Goal: Download file/media

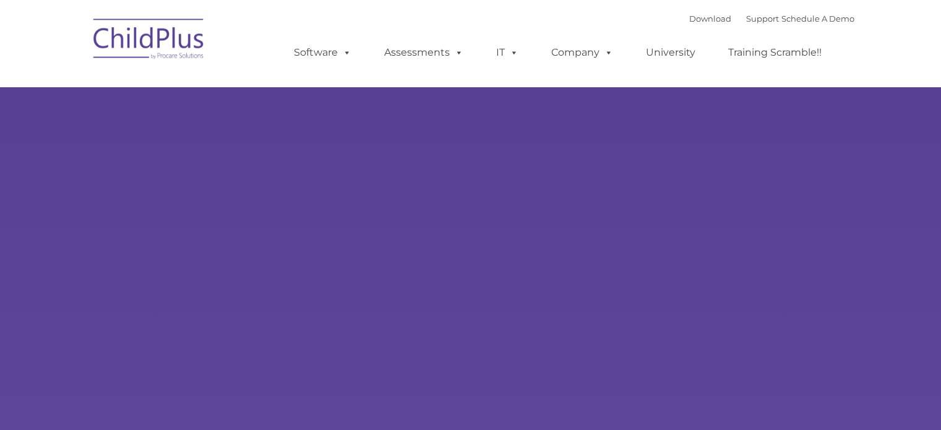
select select "MEDIUM"
type input ""
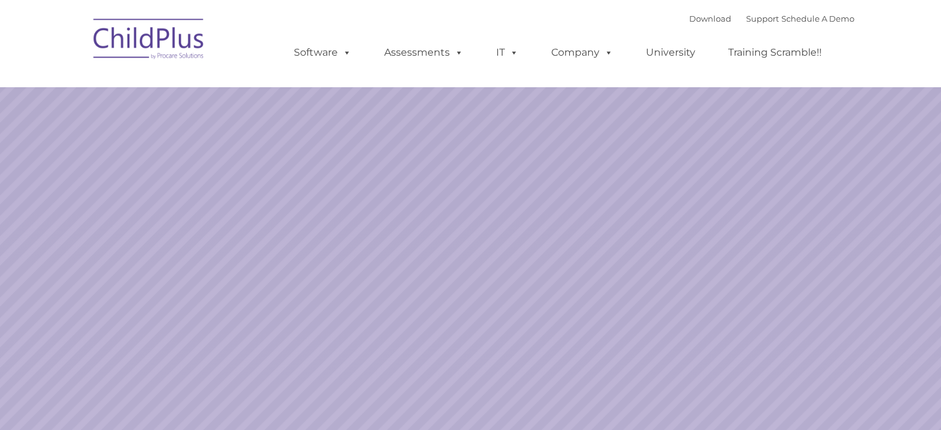
select select "MEDIUM"
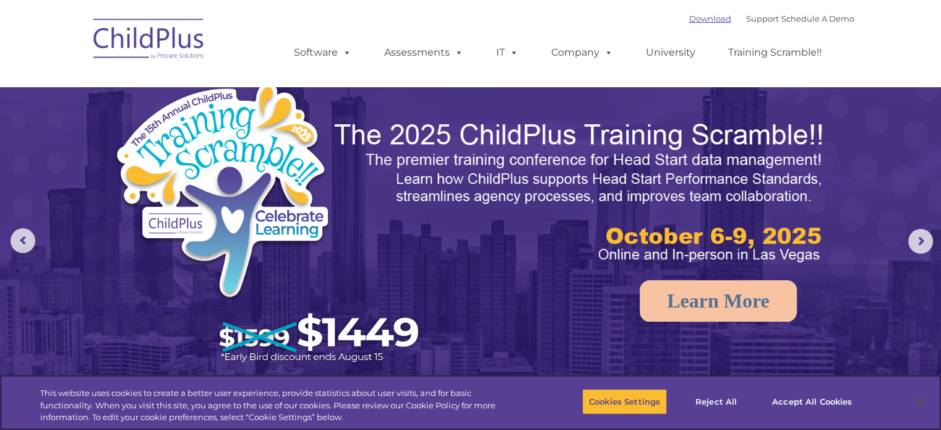
click at [689, 19] on link "Download" at bounding box center [710, 19] width 42 height 10
